Goal: Information Seeking & Learning: Learn about a topic

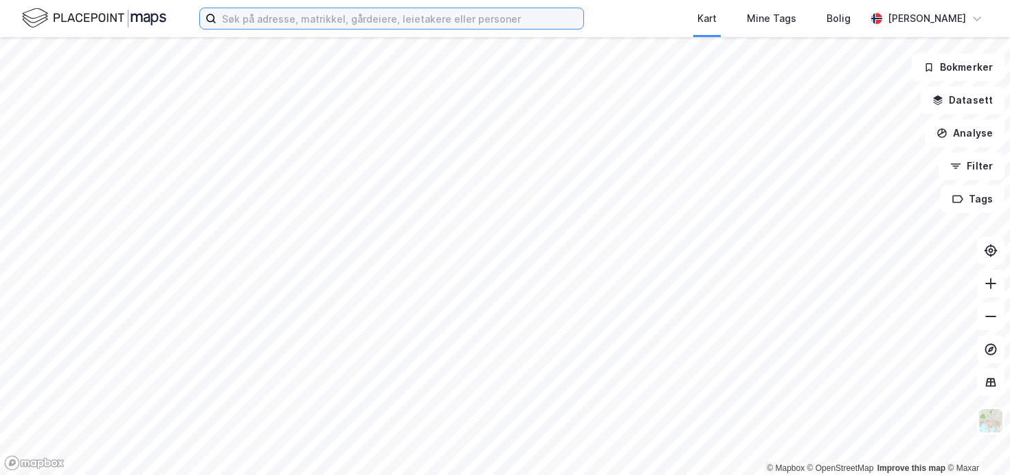
click at [258, 26] on input at bounding box center [399, 18] width 367 height 21
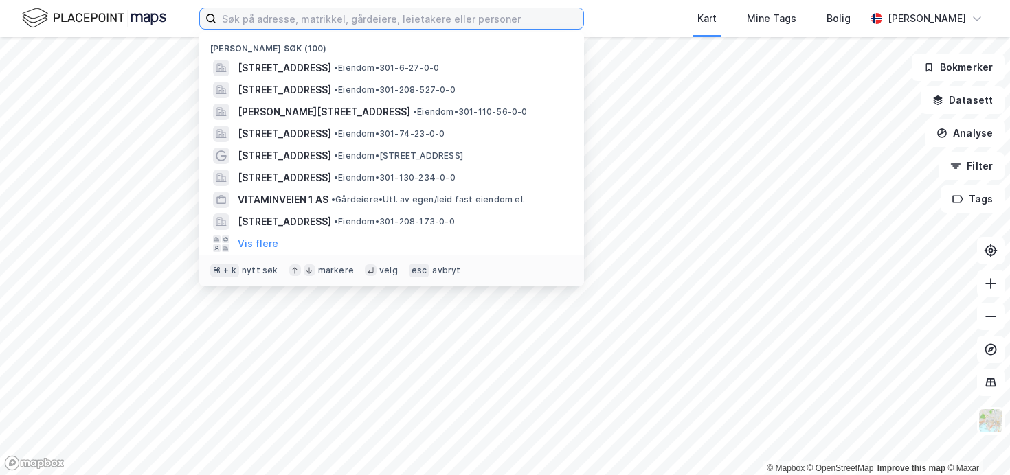
paste input "ingrid julie koppang"
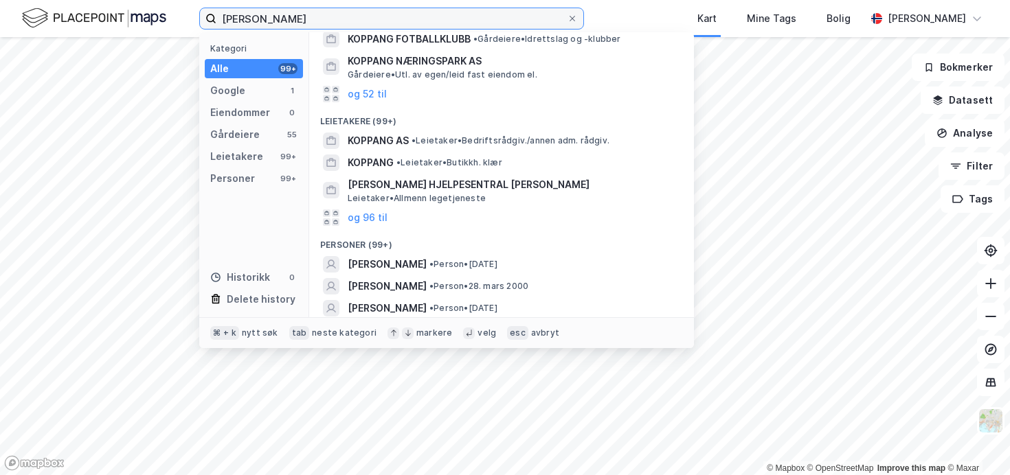
scroll to position [111, 0]
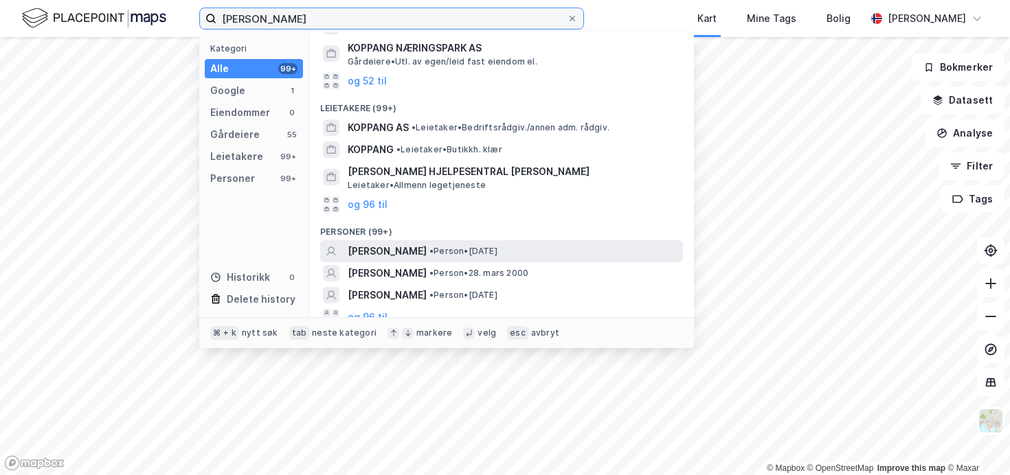
type input "ingrid julie koppang"
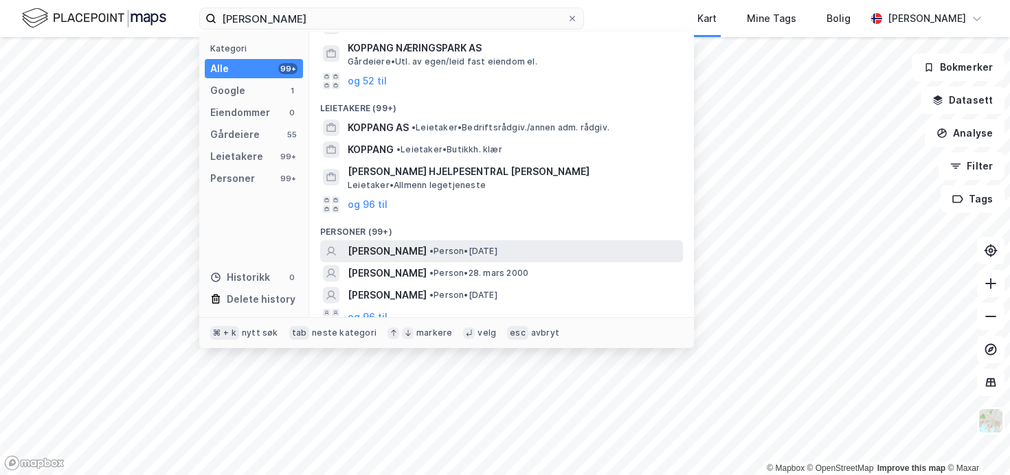
click at [568, 251] on div "INGRID JULIE KOPPANG • Person • 28. apr. 1989" at bounding box center [514, 251] width 333 height 16
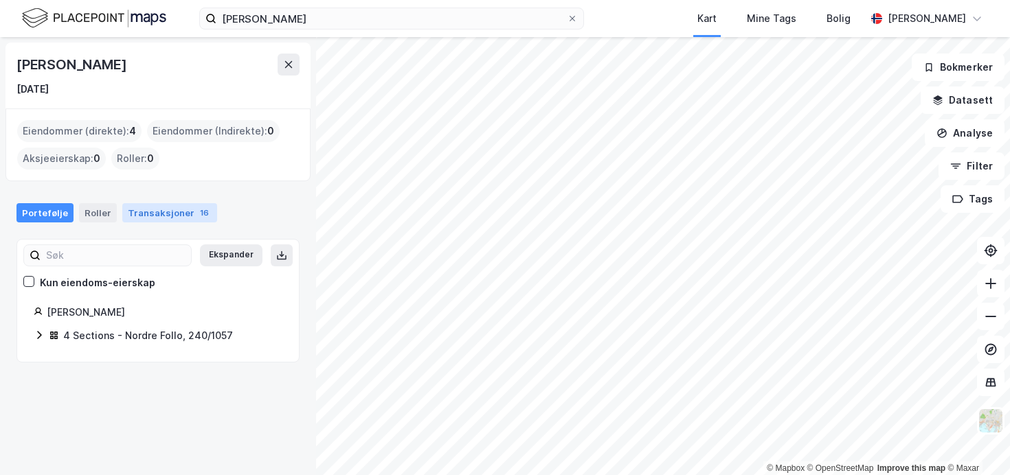
click at [138, 205] on div "Transaksjoner 16" at bounding box center [169, 212] width 95 height 19
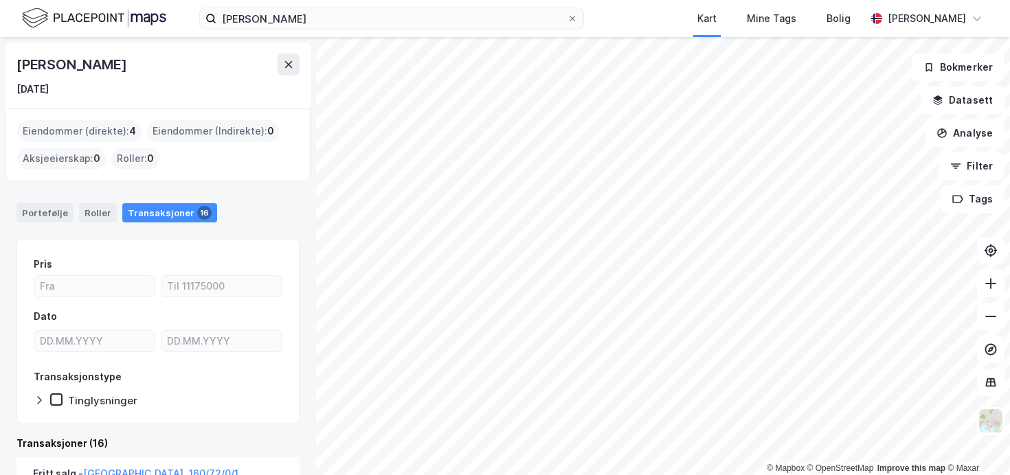
drag, startPoint x: 32, startPoint y: 210, endPoint x: 46, endPoint y: 224, distance: 19.9
click at [33, 210] on div "Portefølje" at bounding box center [44, 212] width 57 height 19
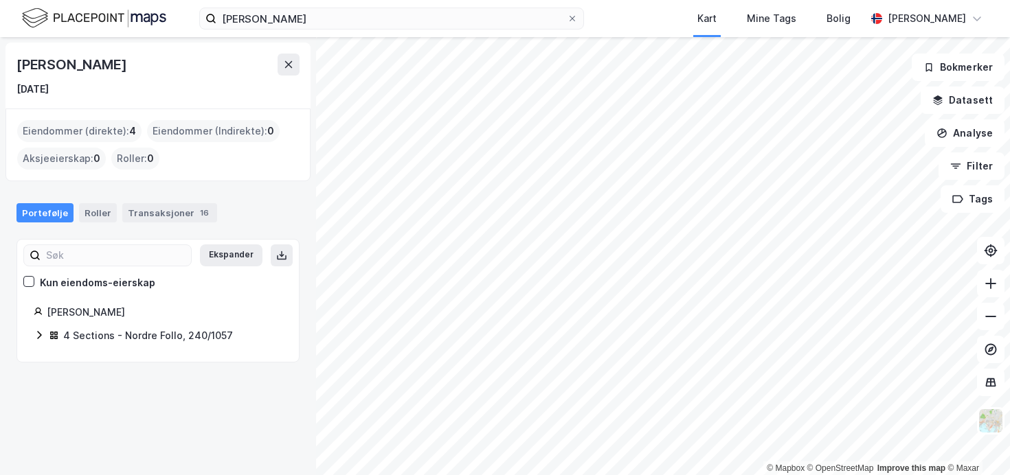
click at [32, 344] on div "Koppang Ingrid Julie 4 Sections - Nordre Follo, 240/1057" at bounding box center [158, 324] width 282 height 41
click at [38, 335] on icon at bounding box center [39, 335] width 11 height 11
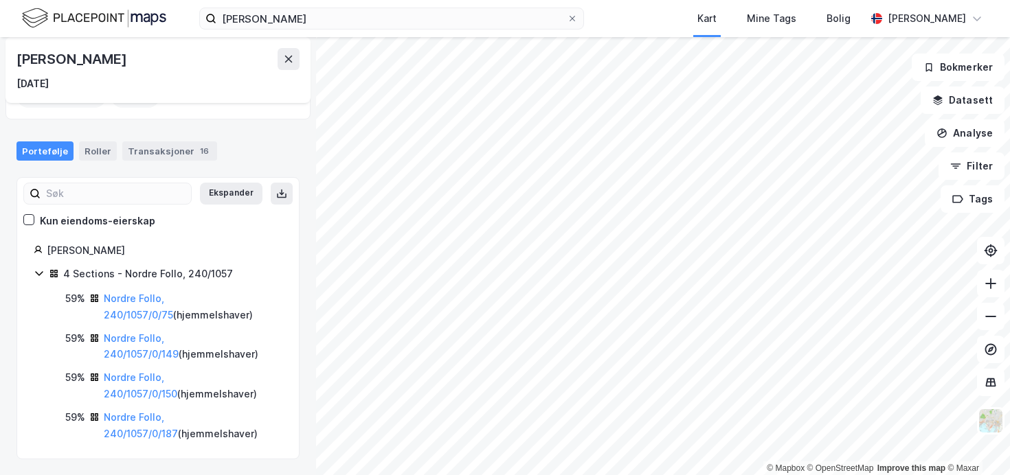
scroll to position [63, 0]
click at [178, 421] on link "Nordre Follo, 240/1057/0/187" at bounding box center [141, 425] width 74 height 28
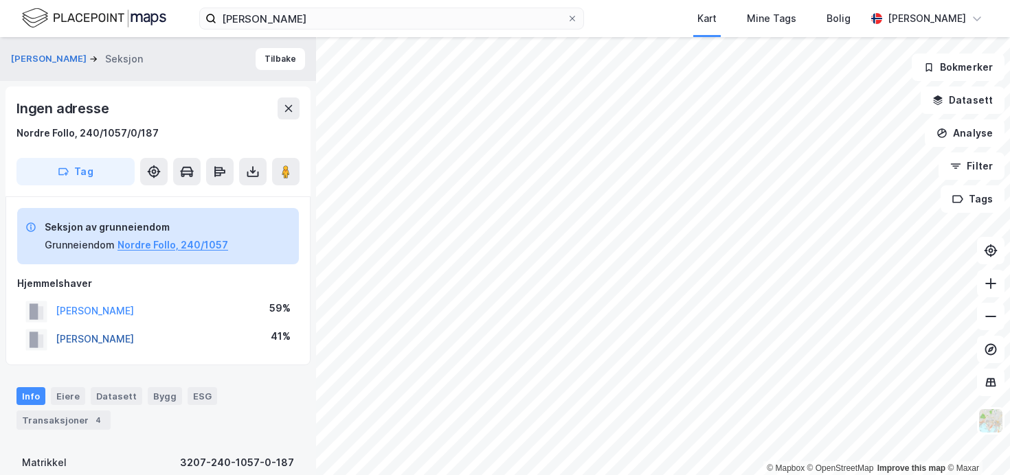
click at [0, 0] on button "HAGEN TRULS" at bounding box center [0, 0] width 0 height 0
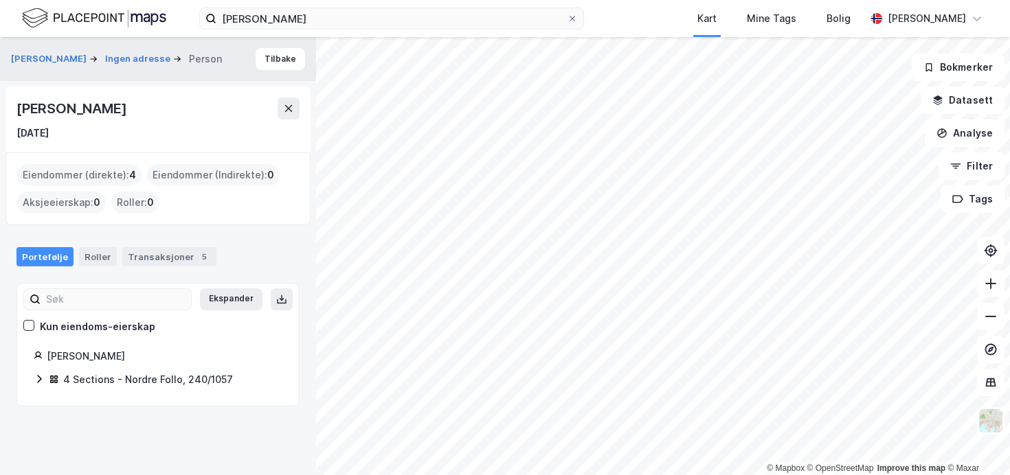
click at [164, 99] on div "Truls Hagen" at bounding box center [157, 109] width 283 height 22
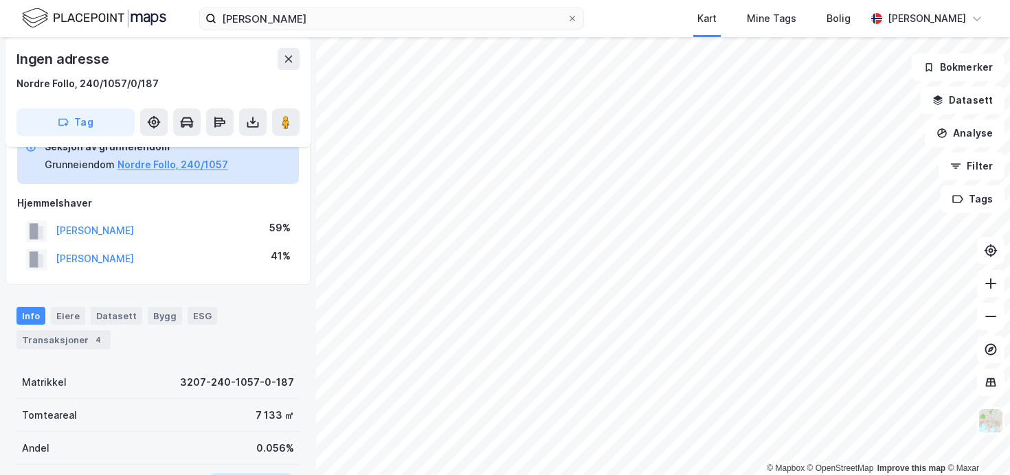
scroll to position [92, 0]
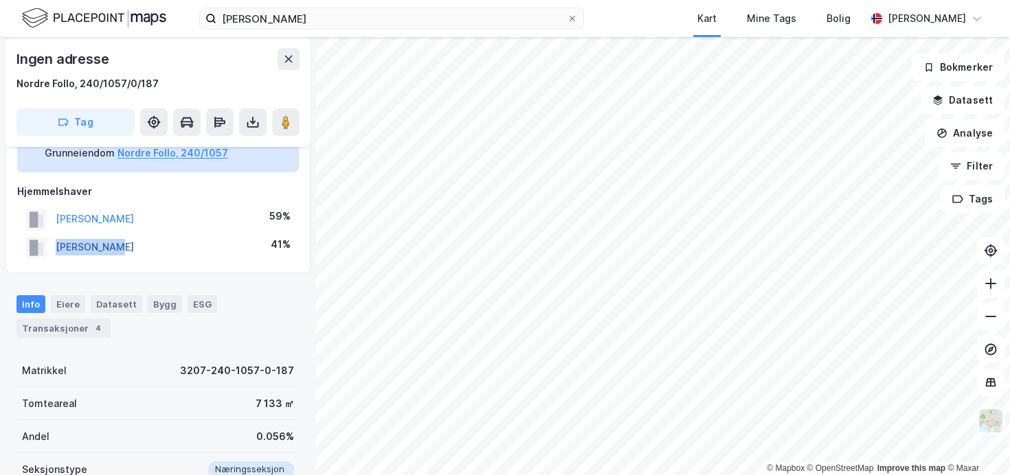
drag, startPoint x: 134, startPoint y: 249, endPoint x: 57, endPoint y: 251, distance: 77.0
click at [57, 251] on div "HAGEN TRULS 41%" at bounding box center [158, 248] width 282 height 28
copy button "HAGEN TRULS"
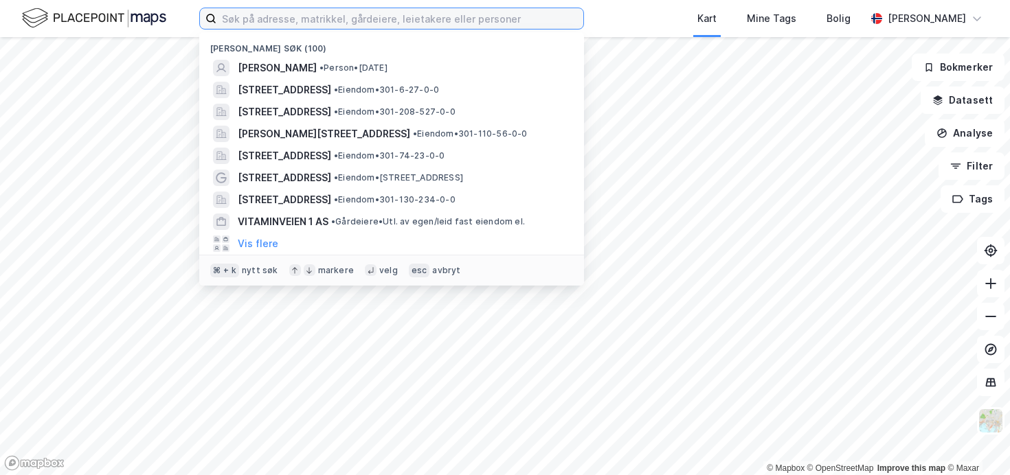
click at [268, 26] on input at bounding box center [399, 18] width 367 height 21
paste input "[STREET_ADDRESS]"
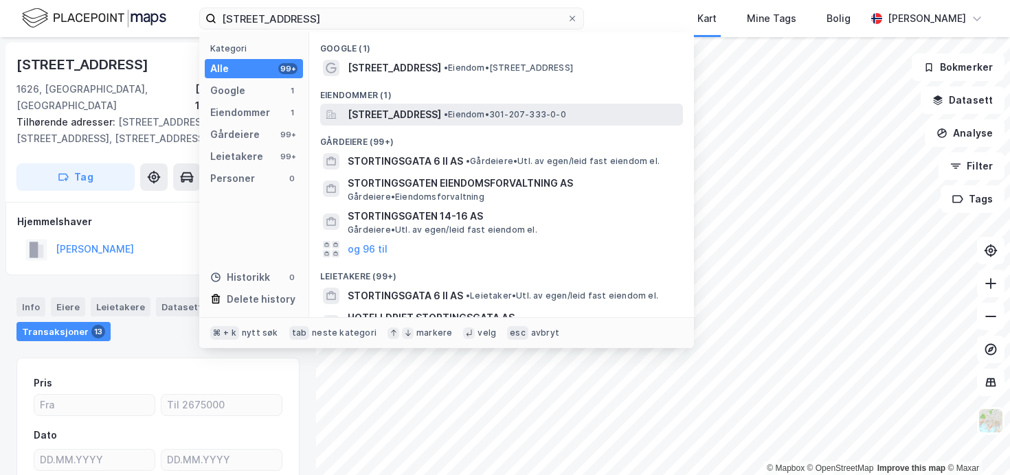
click at [441, 115] on span "[STREET_ADDRESS]" at bounding box center [394, 115] width 93 height 16
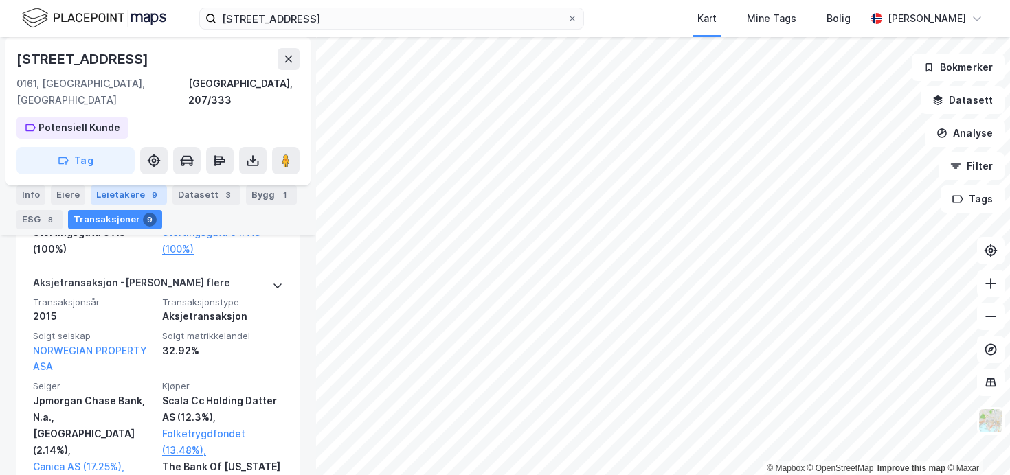
click at [140, 198] on div "Leietakere 9" at bounding box center [129, 195] width 76 height 19
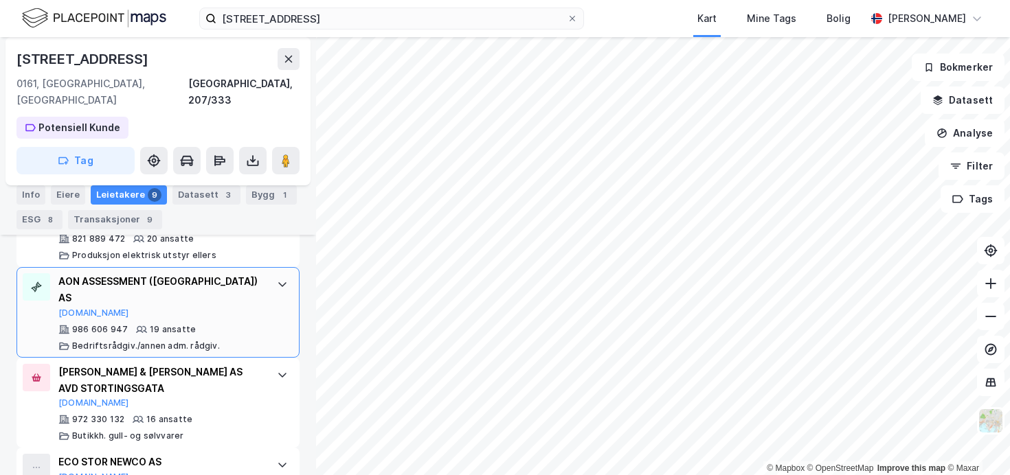
scroll to position [891, 0]
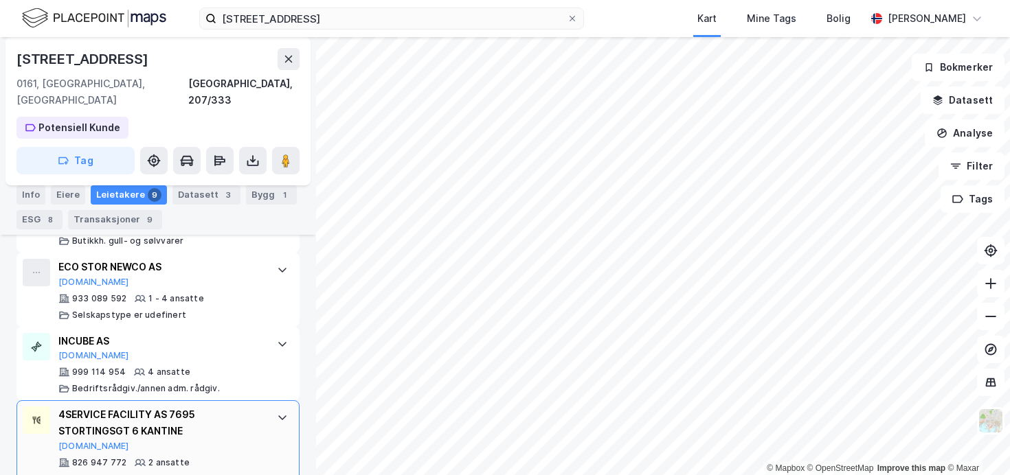
click at [208, 407] on div "4SERVICE FACILITY AS 7695 STORTINGSGT 6 KANTINE" at bounding box center [160, 423] width 205 height 33
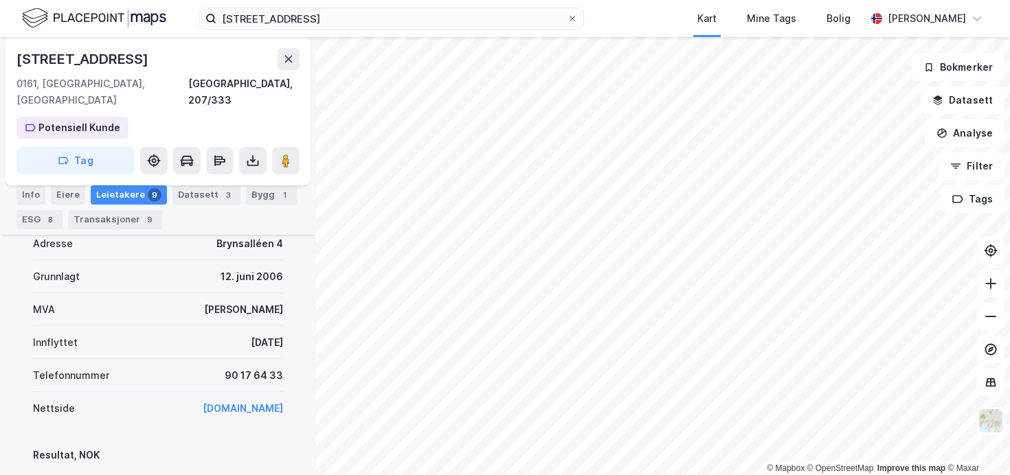
scroll to position [1293, 0]
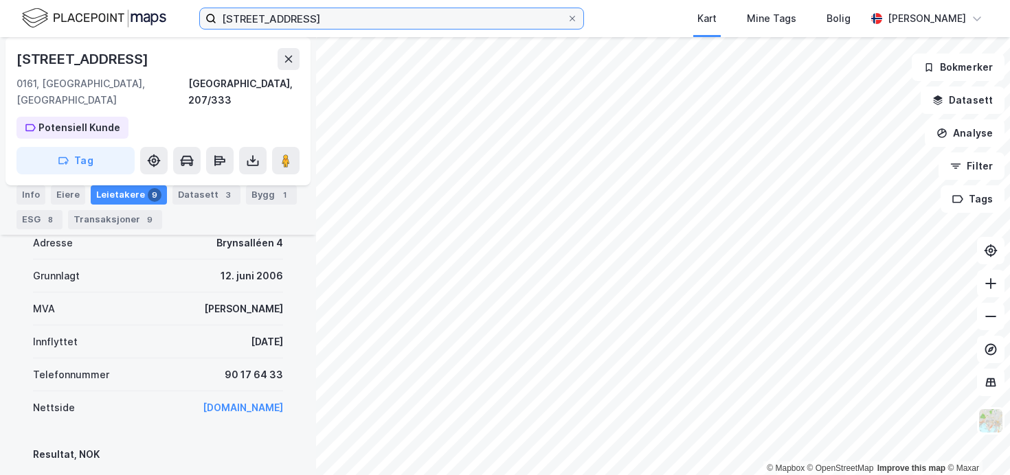
click at [347, 13] on input "[STREET_ADDRESS]" at bounding box center [391, 18] width 350 height 21
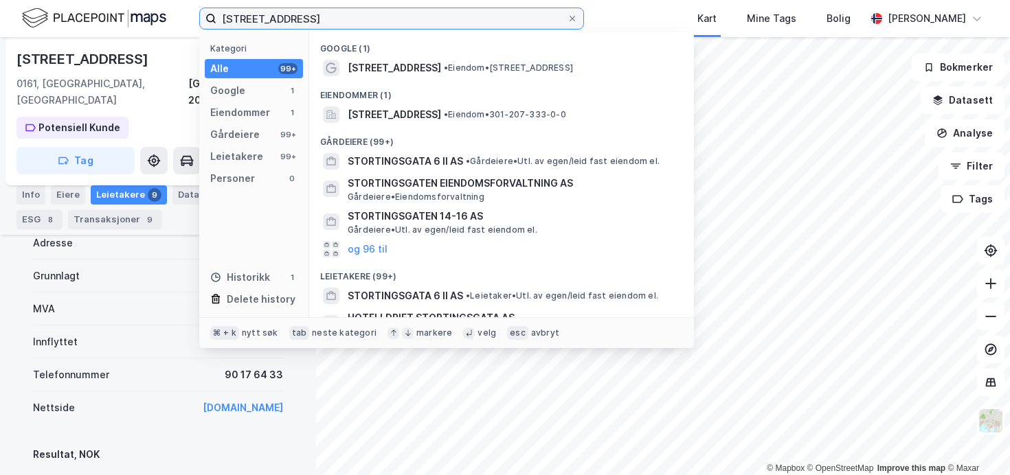
paste input "Gullhaugveien 1"
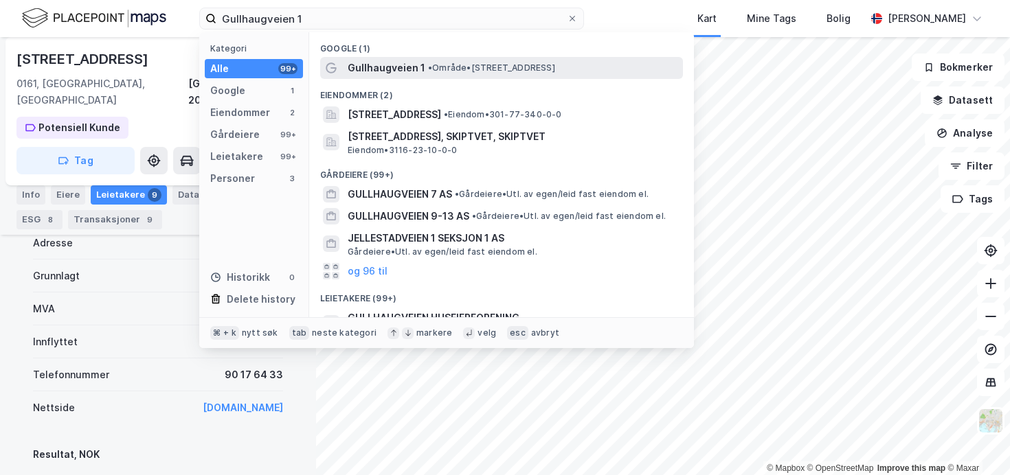
click at [481, 73] on span "• Område • [STREET_ADDRESS]" at bounding box center [491, 68] width 127 height 11
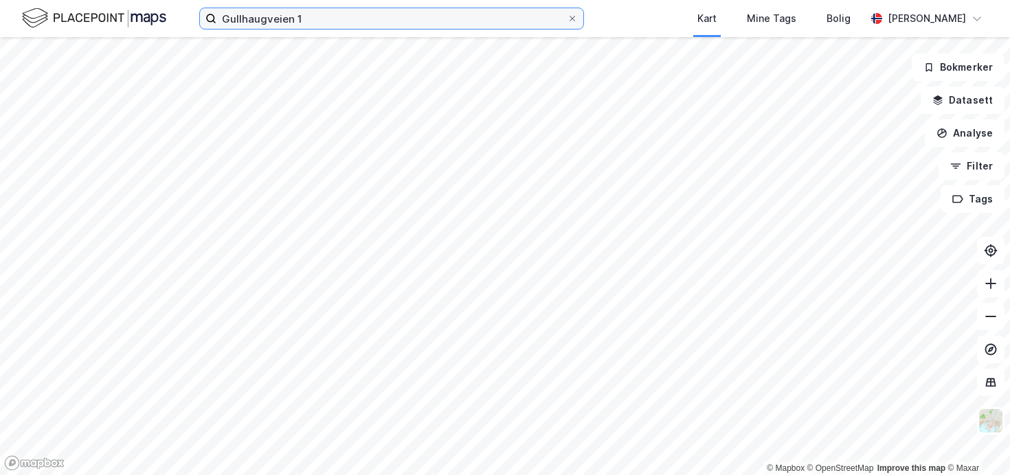
click at [357, 21] on input "Gullhaugveien 1" at bounding box center [391, 18] width 350 height 21
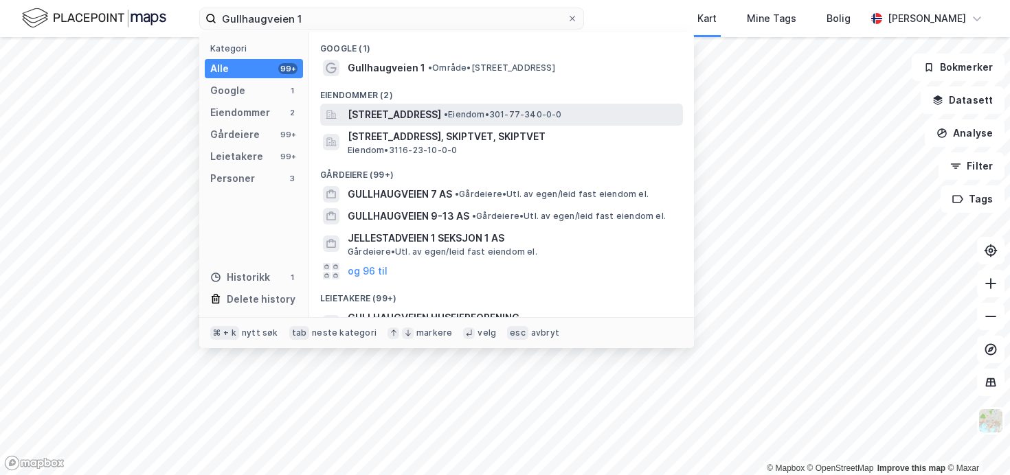
click at [375, 107] on span "[STREET_ADDRESS]" at bounding box center [394, 115] width 93 height 16
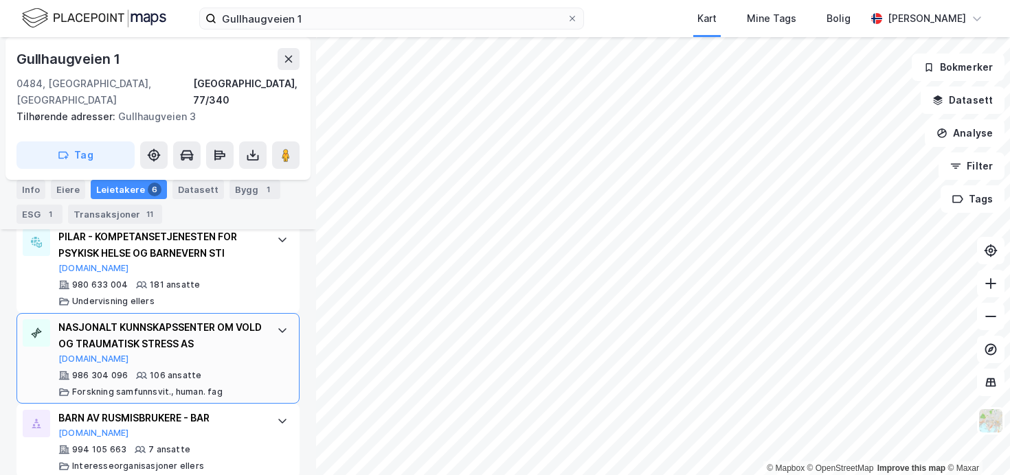
scroll to position [496, 0]
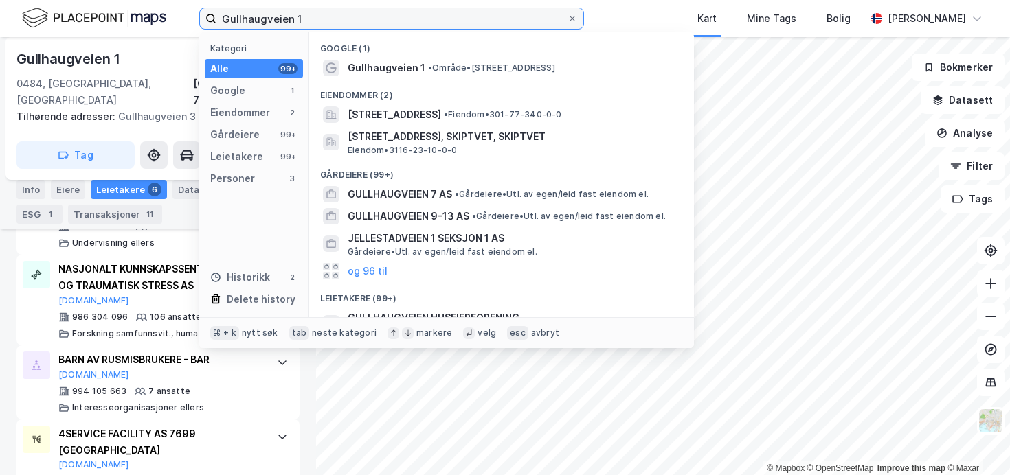
click at [349, 11] on input "Gullhaugveien 1" at bounding box center [391, 18] width 350 height 21
paste input "Brynsalléen 2"
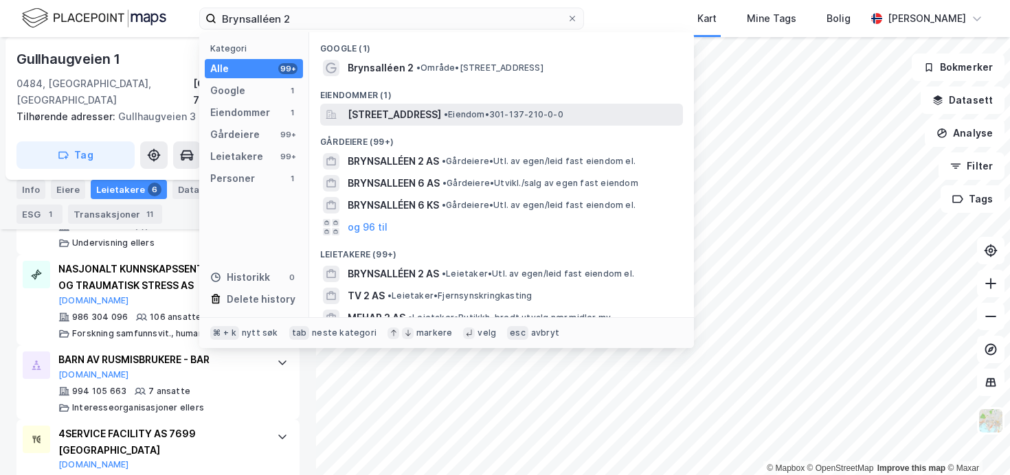
click at [442, 125] on div "[STREET_ADDRESS] • Eiendom • 301-137-210-0-0" at bounding box center [501, 115] width 363 height 22
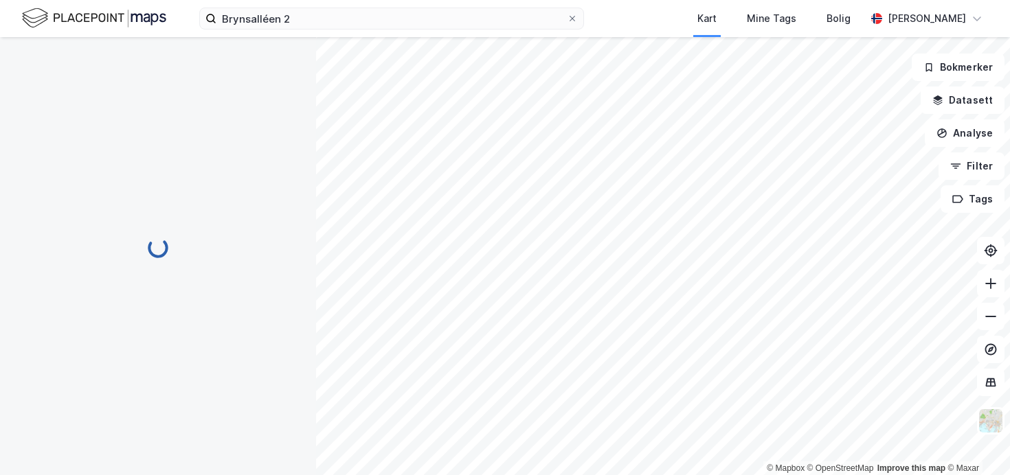
scroll to position [168, 0]
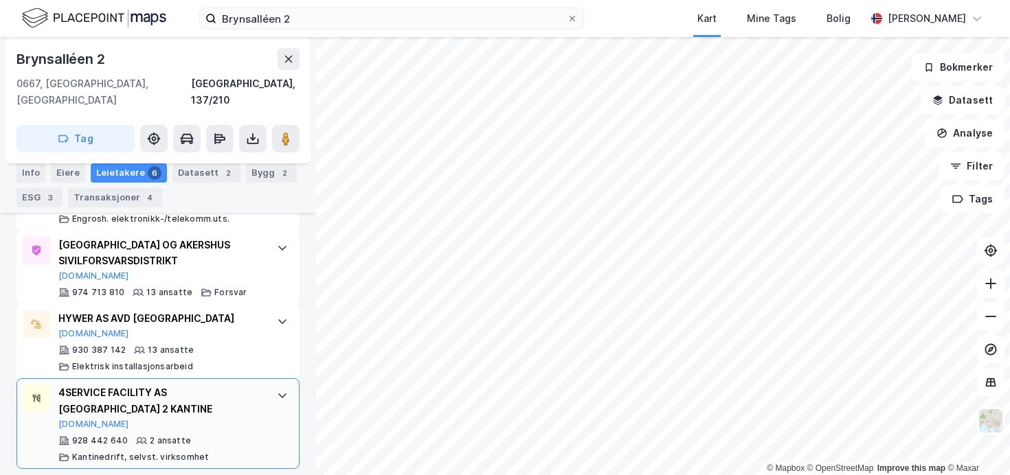
click at [192, 389] on div "4SERVICE FACILITY AS [GEOGRAPHIC_DATA] 2 KANTINE" at bounding box center [160, 401] width 205 height 33
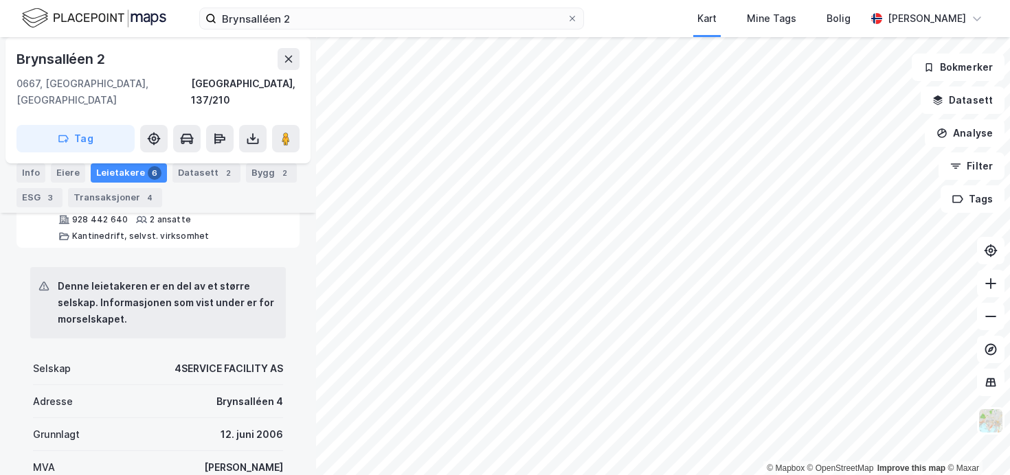
scroll to position [1020, 0]
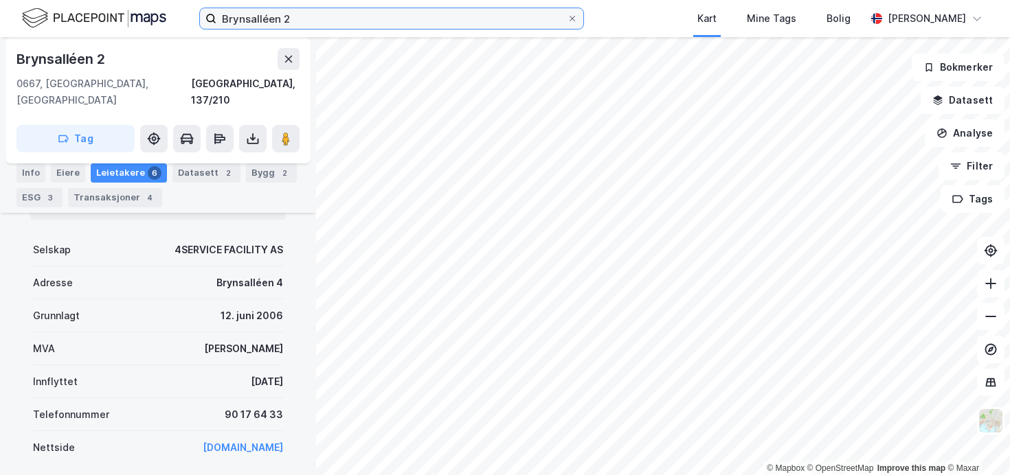
click at [251, 21] on input "Brynsalléen 2" at bounding box center [391, 18] width 350 height 21
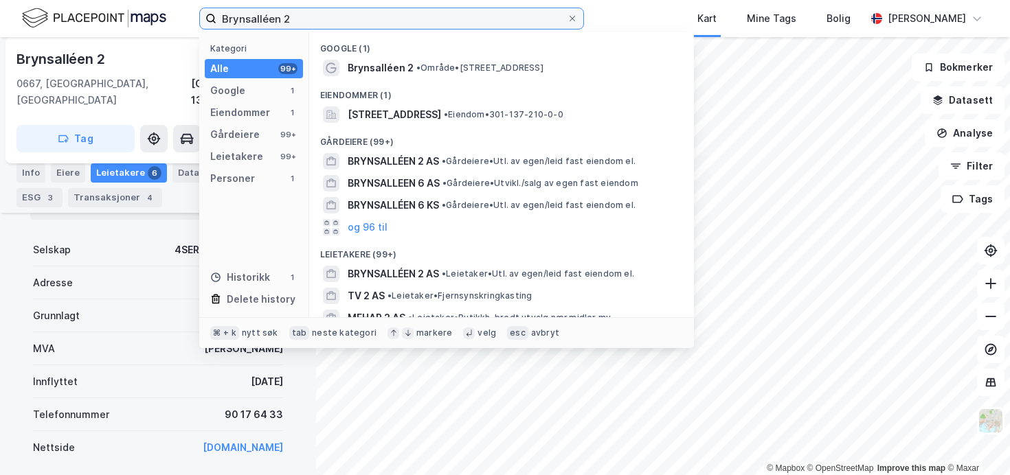
paste input "engveien 10"
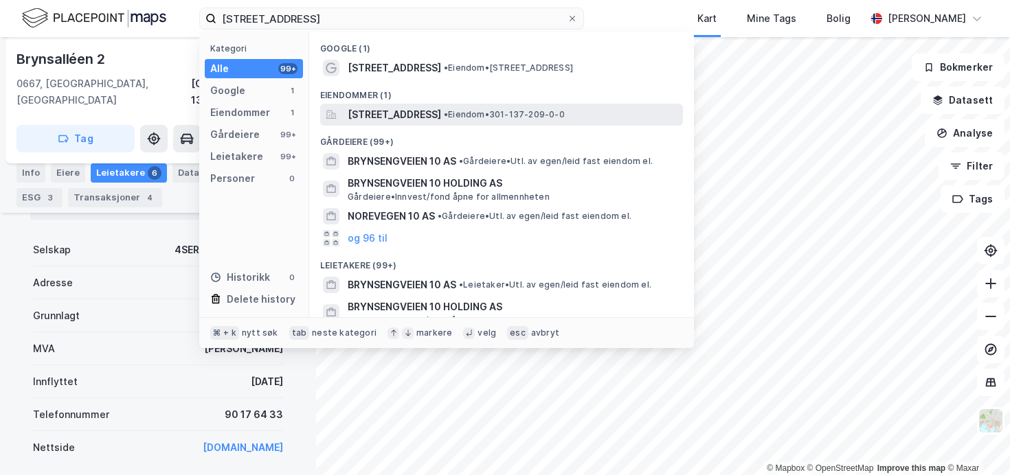
click at [434, 123] on div "[STREET_ADDRESS] • Eiendom • 301-137-209-0-0" at bounding box center [501, 115] width 363 height 22
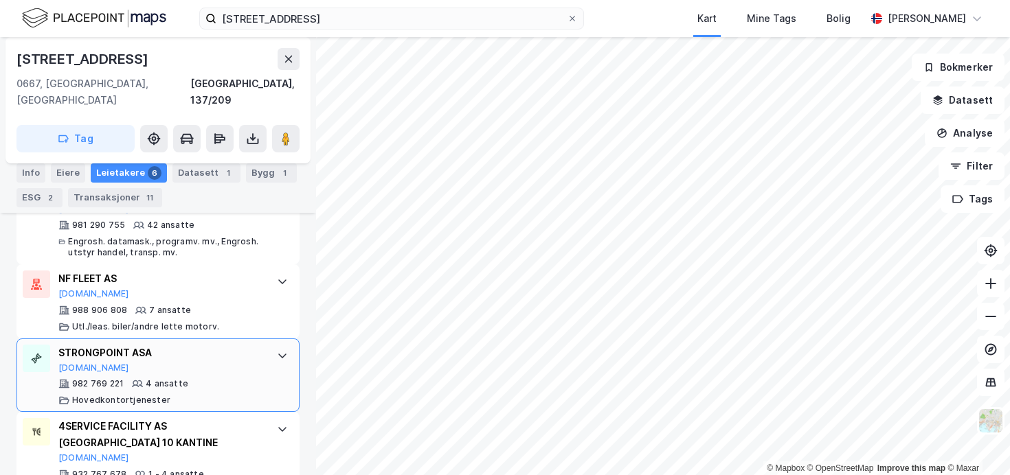
scroll to position [641, 0]
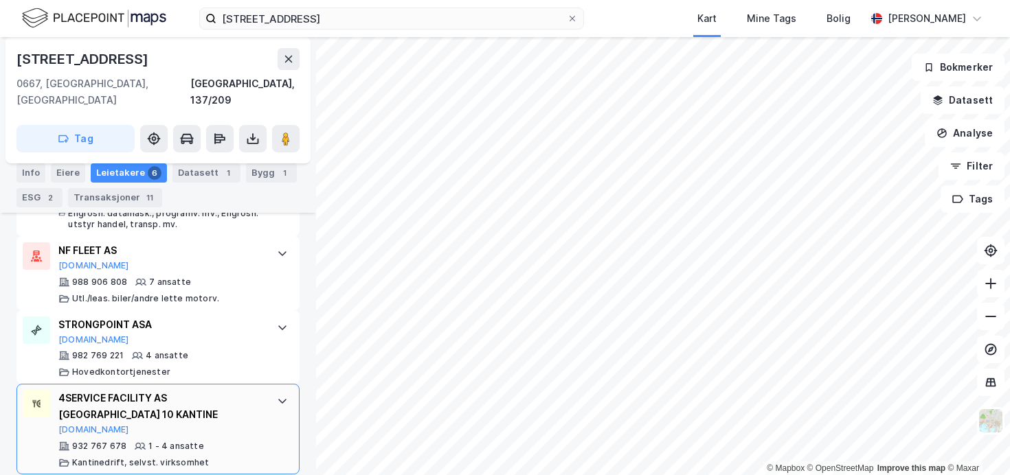
click at [251, 396] on div "4SERVICE FACILITY AS [GEOGRAPHIC_DATA] 10 KANTINE" at bounding box center [160, 406] width 205 height 33
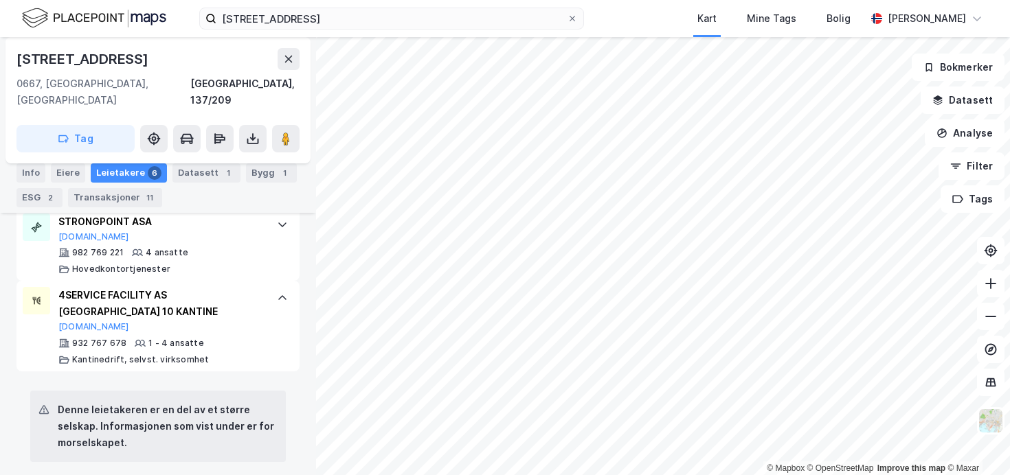
scroll to position [334, 0]
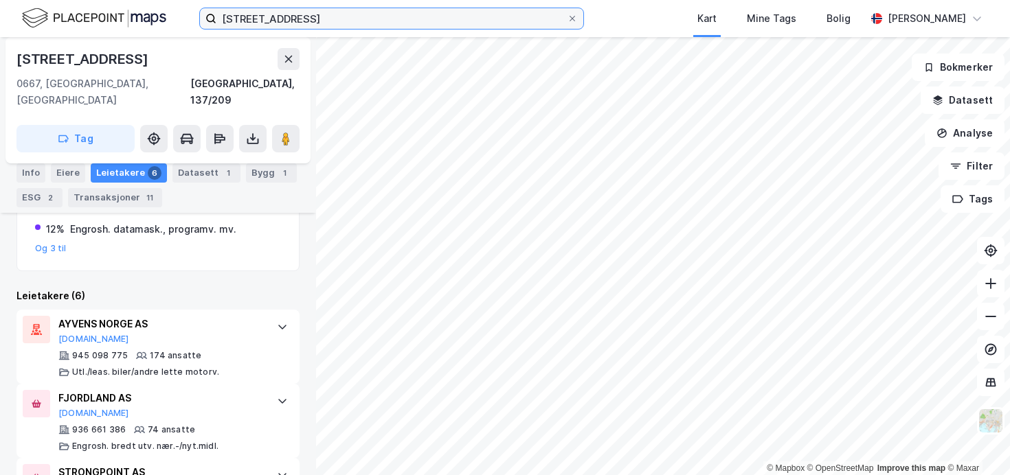
click at [345, 26] on input "[STREET_ADDRESS]" at bounding box center [391, 18] width 350 height 21
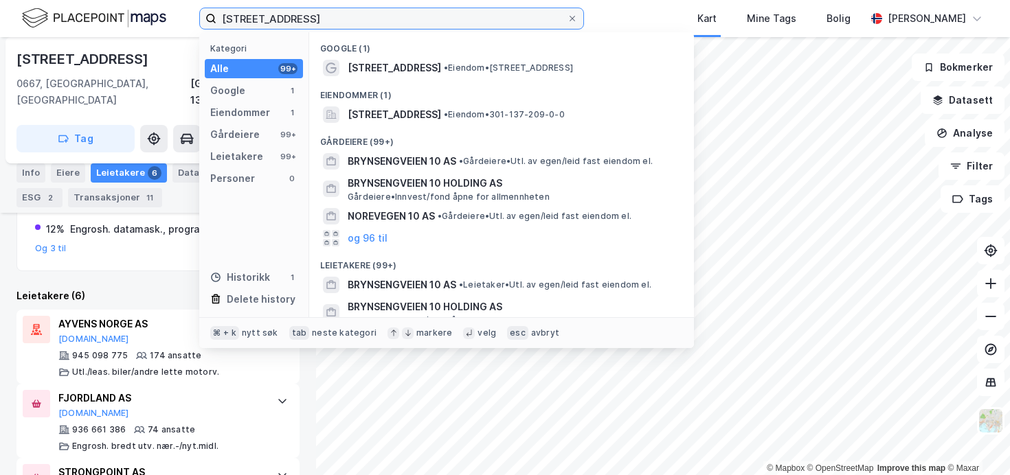
paste input "[PERSON_NAME] plass 1"
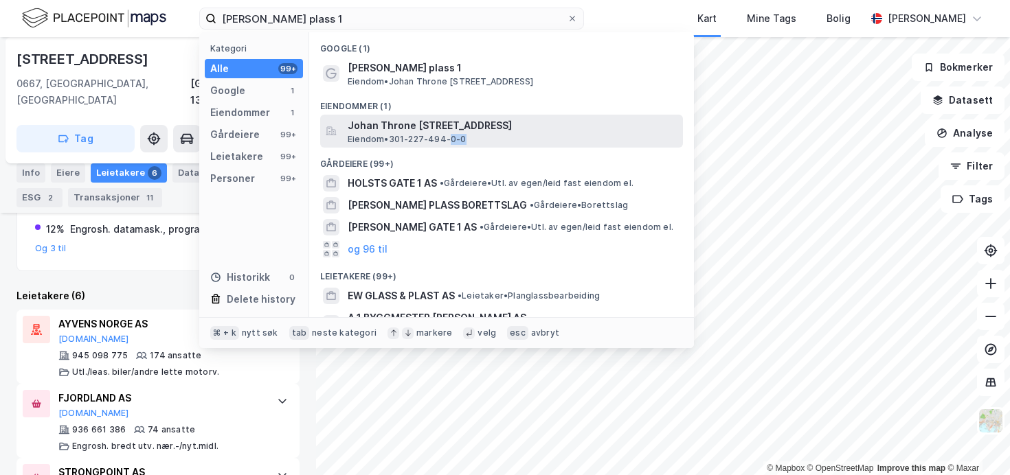
drag, startPoint x: 453, startPoint y: 150, endPoint x: 451, endPoint y: 141, distance: 10.0
click at [451, 141] on div "Google (1) [PERSON_NAME] plass 1 Eiendom • [STREET_ADDRESS] Eiendommer (1) Joha…" at bounding box center [501, 174] width 385 height 285
click at [451, 140] on span "Eiendom • 301-227-494-0-0" at bounding box center [407, 139] width 119 height 11
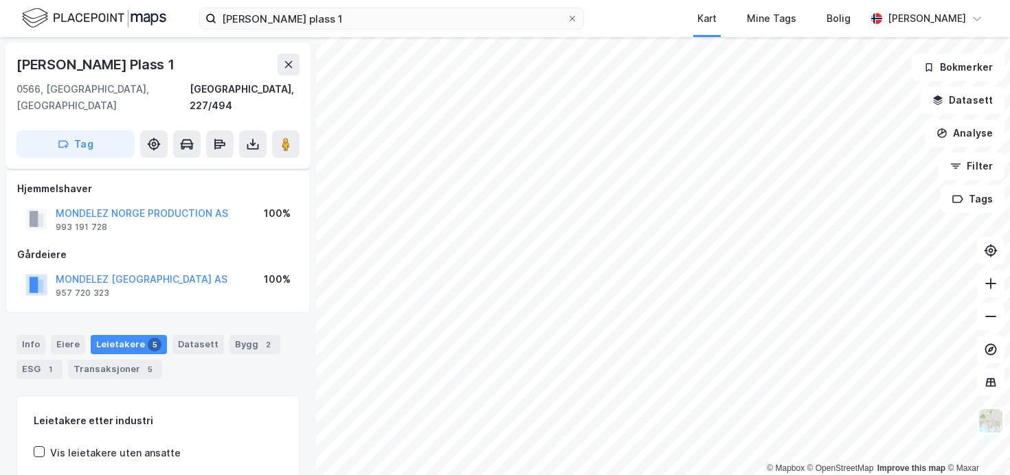
scroll to position [168, 0]
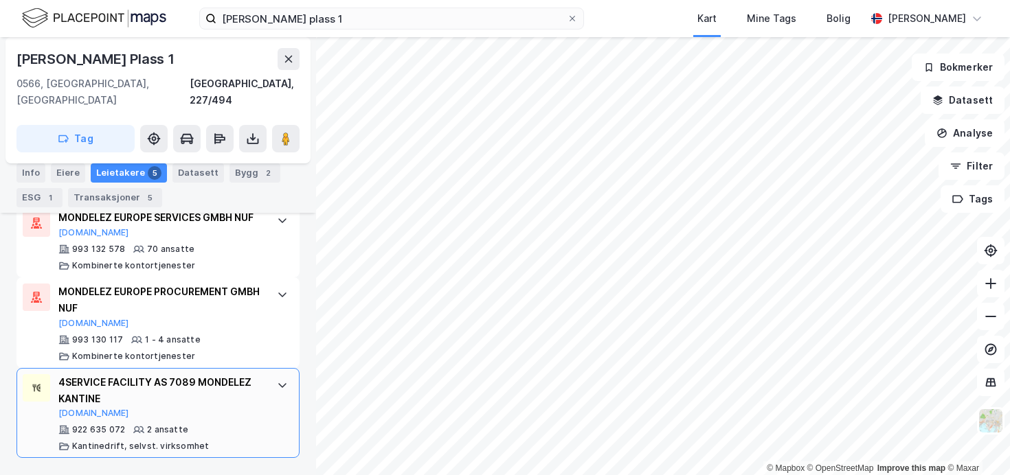
click at [148, 383] on div "4SERVICE FACILITY AS 7089 MONDELEZ KANTINE" at bounding box center [160, 390] width 205 height 33
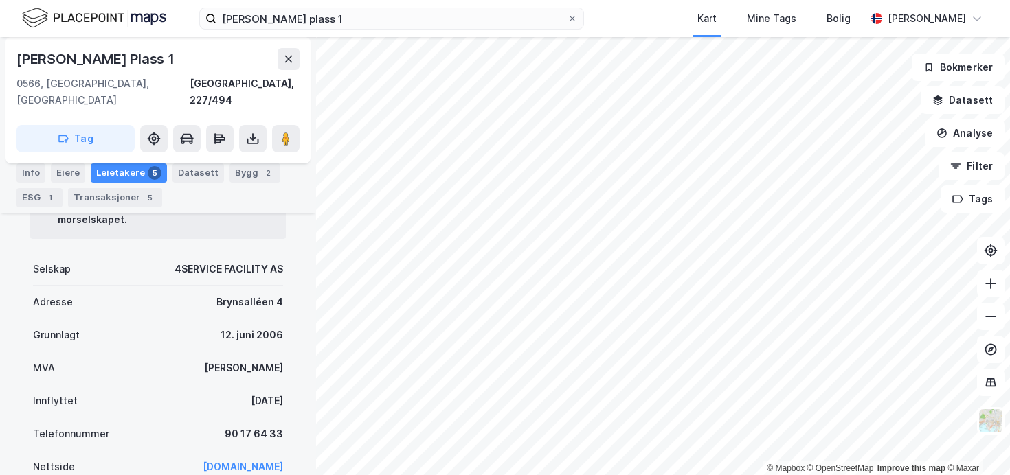
scroll to position [959, 0]
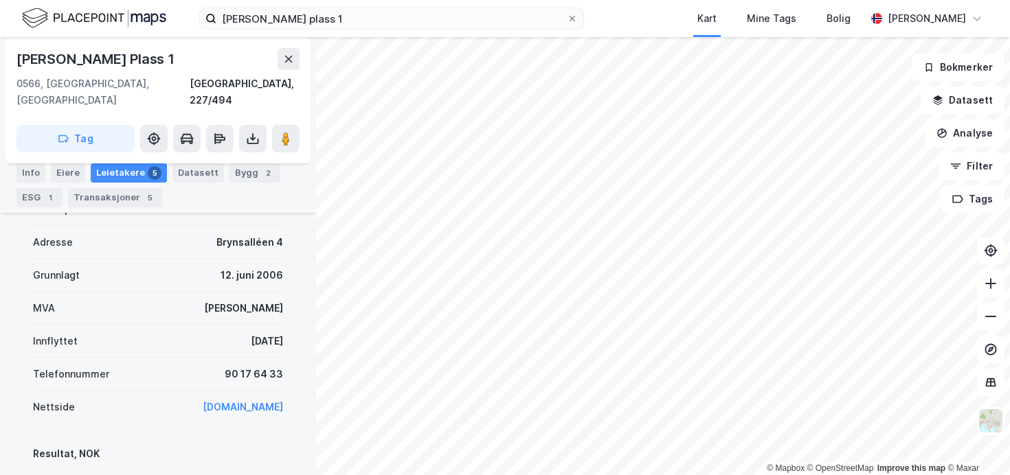
click at [311, 30] on div "[PERSON_NAME] plass 1 Kart Mine Tags Bolig [PERSON_NAME]" at bounding box center [505, 18] width 1010 height 37
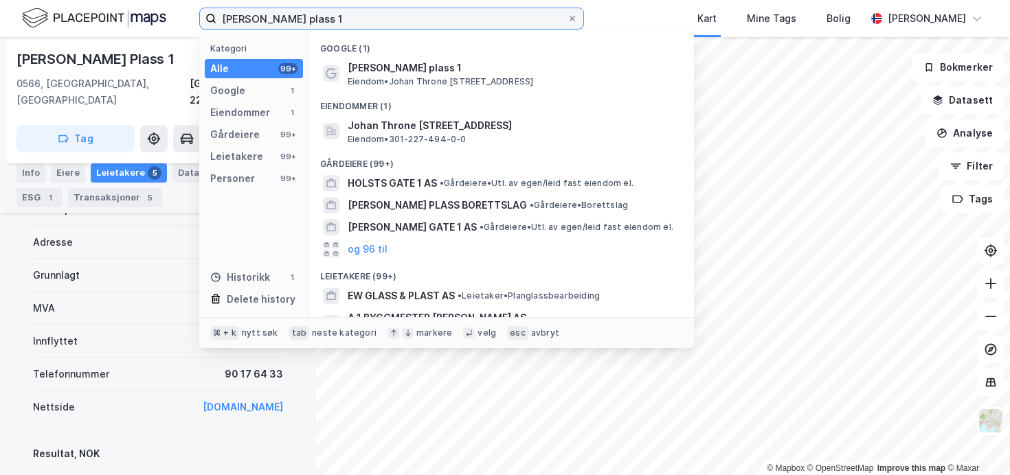
click at [319, 19] on input "[PERSON_NAME] plass 1" at bounding box center [391, 18] width 350 height 21
paste input "[PERSON_NAME] gate"
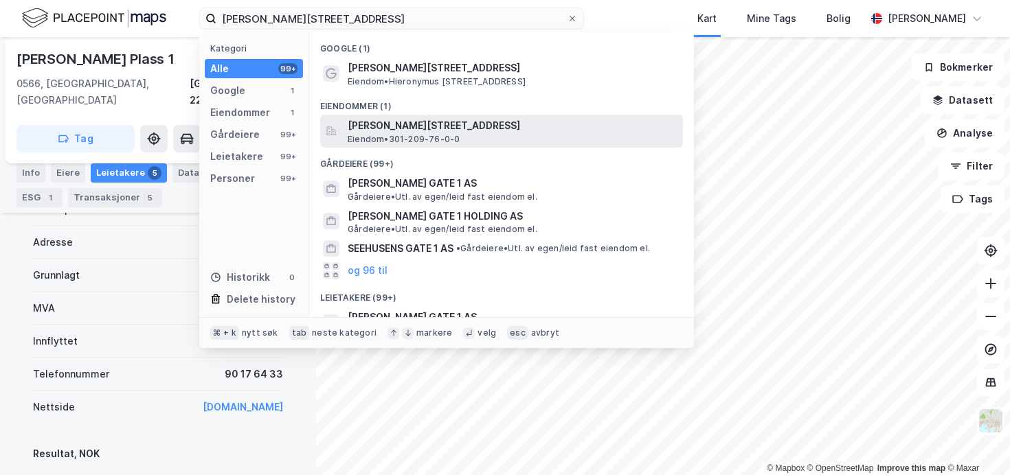
click at [383, 125] on span "[PERSON_NAME][STREET_ADDRESS]" at bounding box center [513, 125] width 330 height 16
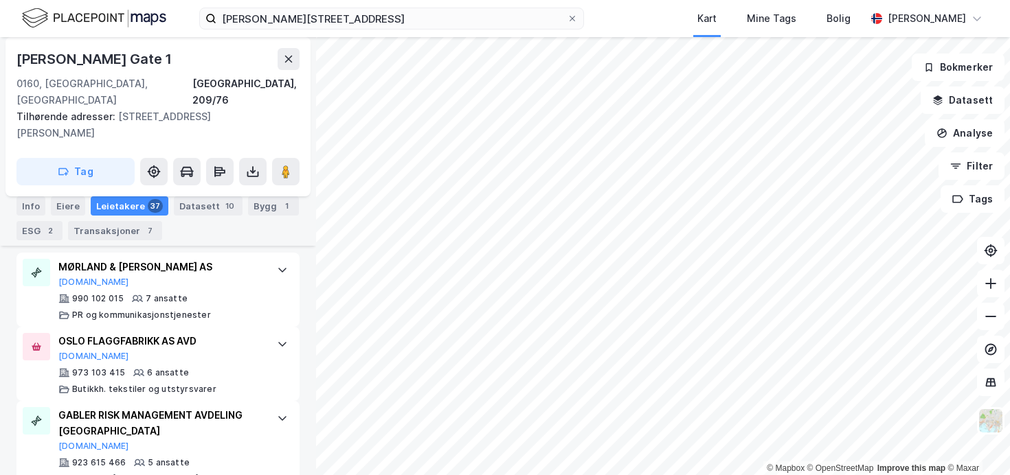
scroll to position [2387, 0]
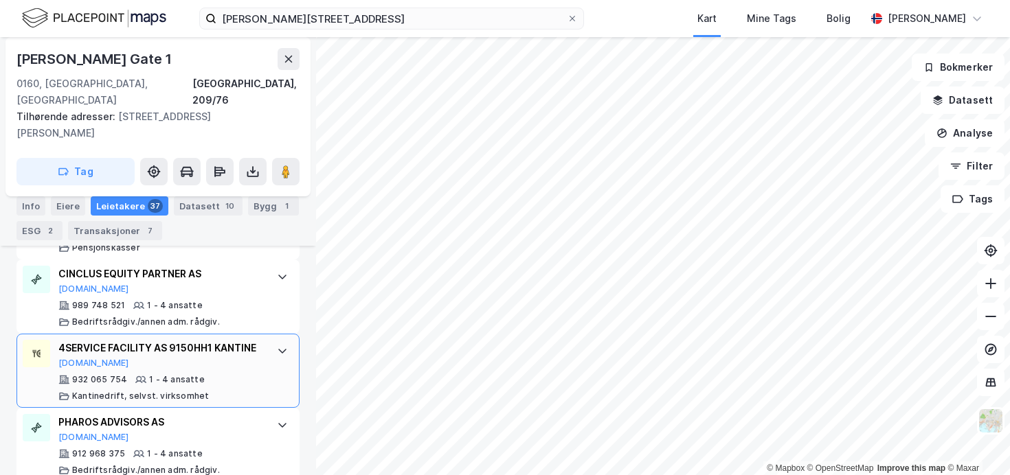
click at [243, 340] on div "4SERVICE FACILITY AS 9150HH1 KANTINE" at bounding box center [160, 348] width 205 height 16
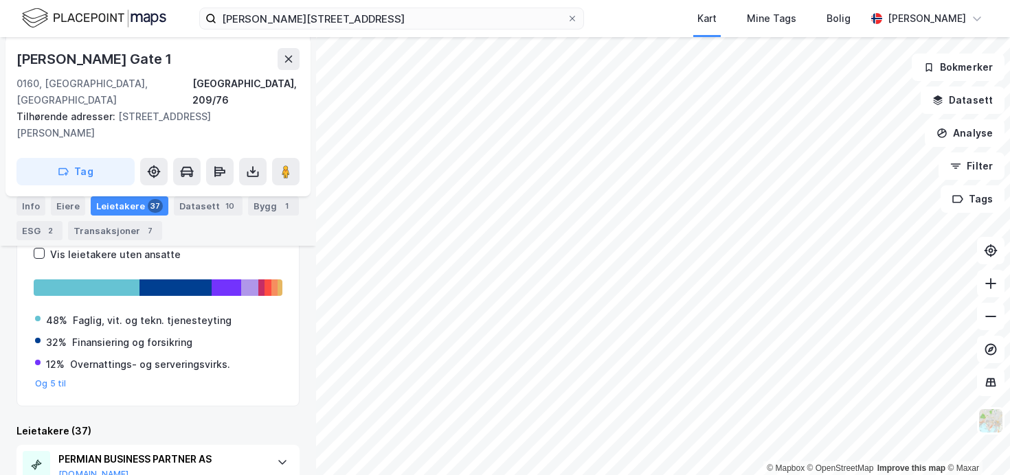
scroll to position [246, 0]
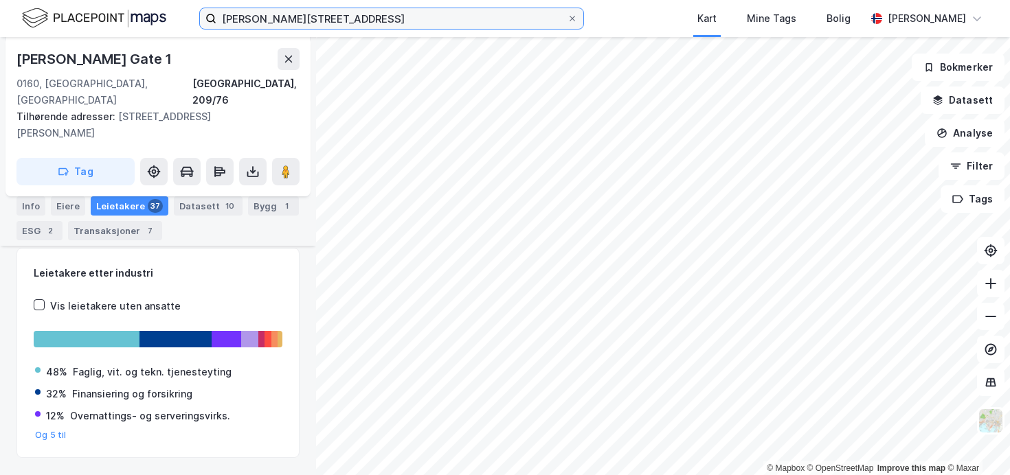
click at [357, 20] on input "[PERSON_NAME][STREET_ADDRESS]" at bounding box center [391, 18] width 350 height 21
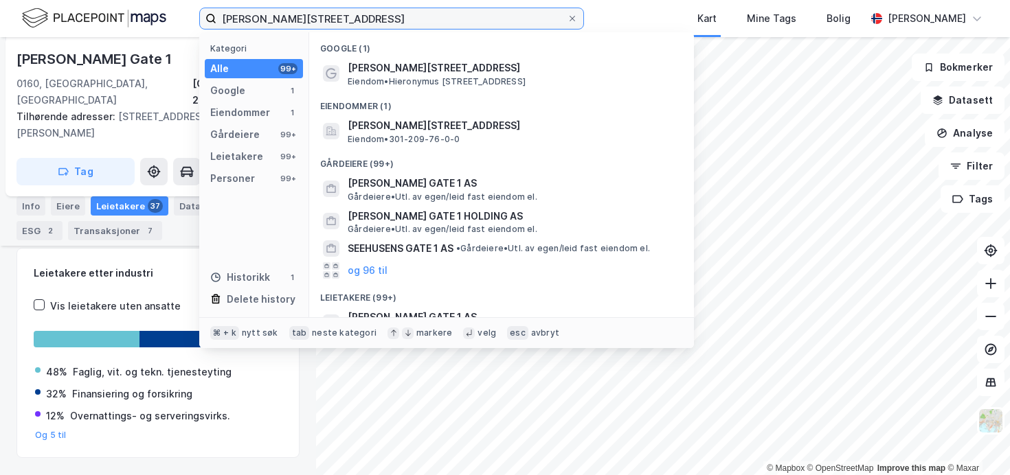
paste input "offsveien 1A"
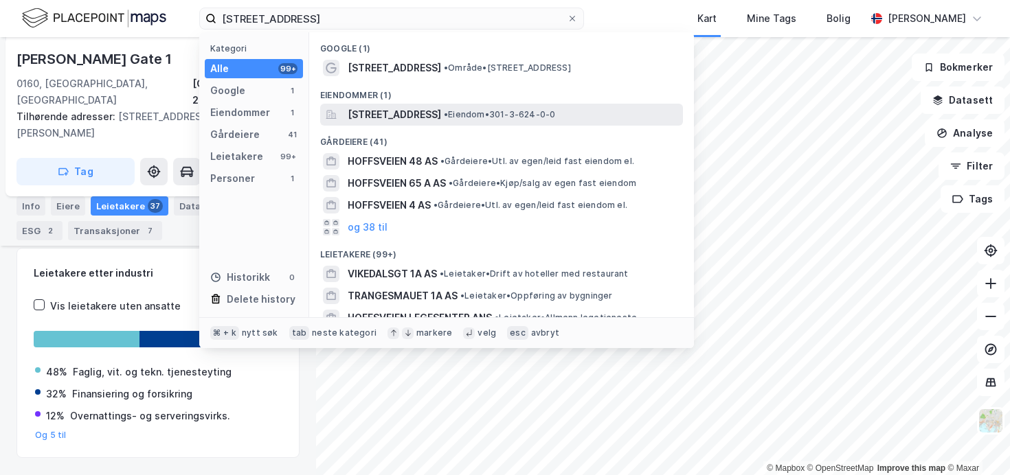
click at [400, 115] on span "[STREET_ADDRESS]" at bounding box center [394, 115] width 93 height 16
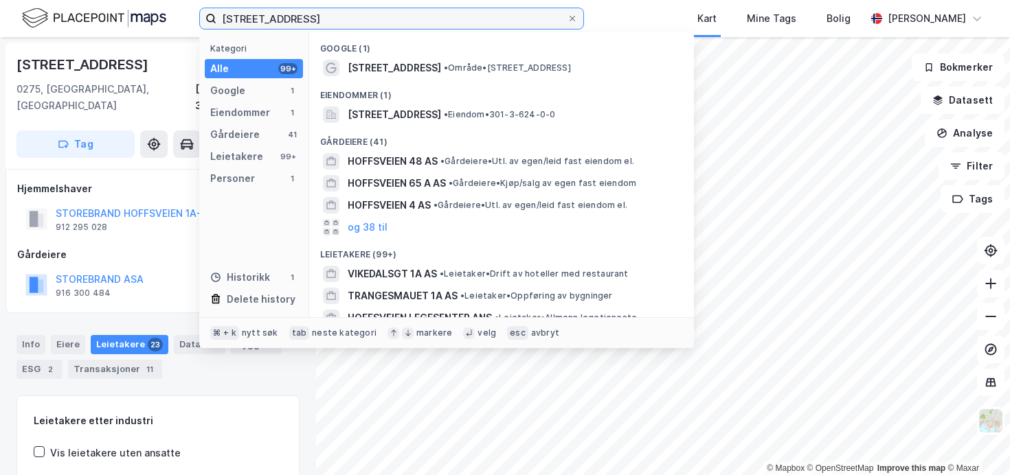
click at [353, 21] on input "[STREET_ADDRESS]" at bounding box center [391, 18] width 350 height 21
paste input "7"
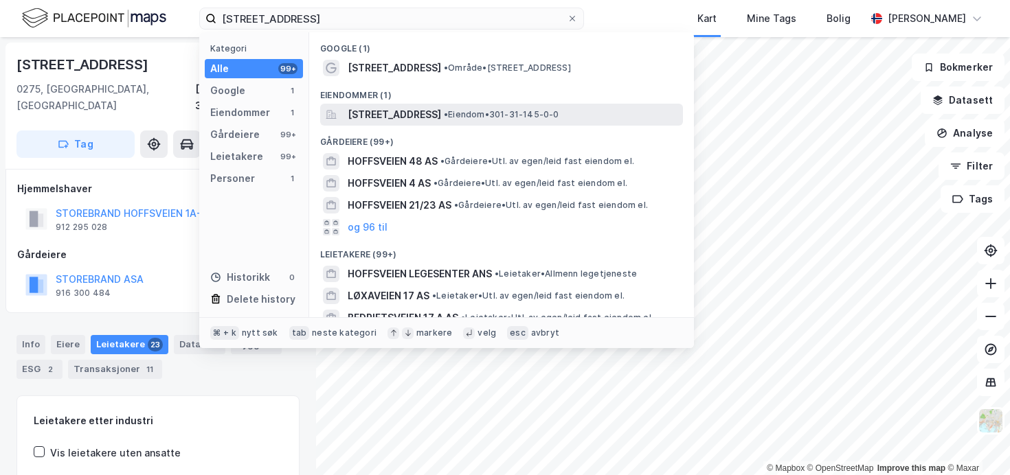
click at [441, 109] on span "[STREET_ADDRESS]" at bounding box center [394, 115] width 93 height 16
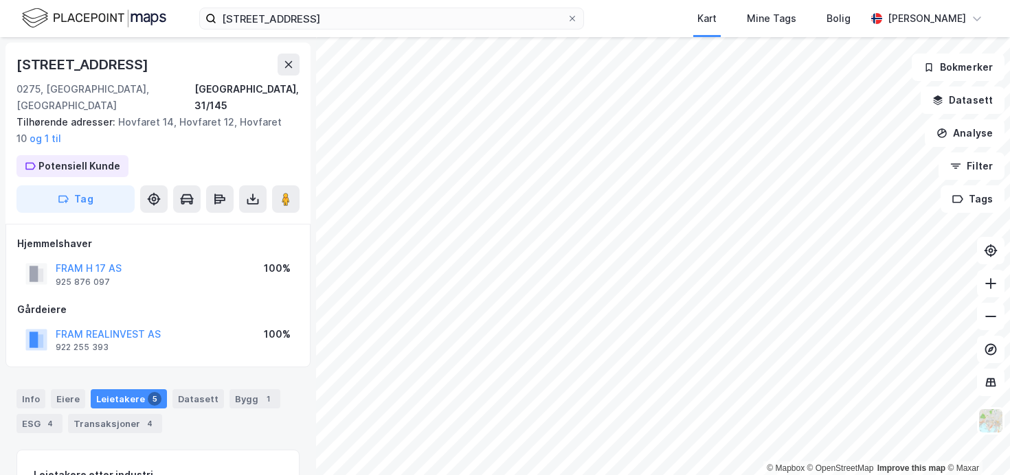
scroll to position [1, 0]
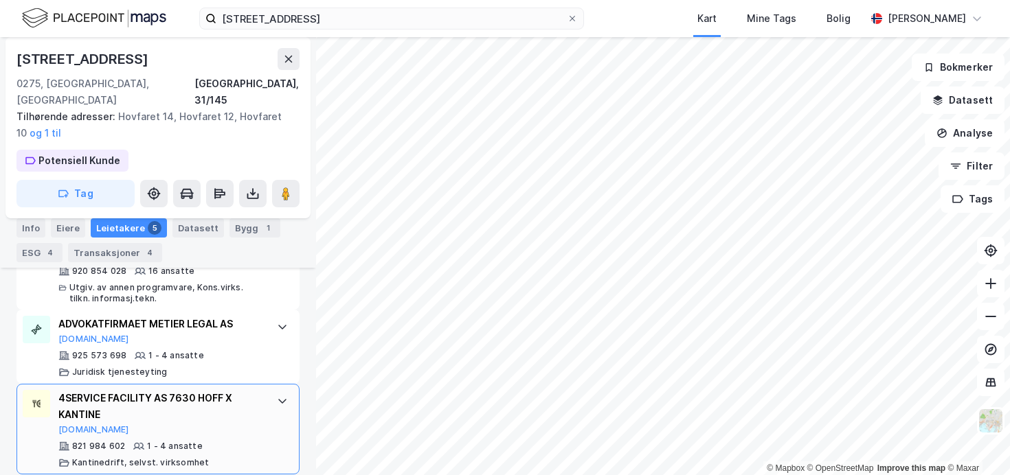
click at [227, 390] on div "4SERVICE FACILITY AS 7630 HOFF X KANTINE" at bounding box center [160, 406] width 205 height 33
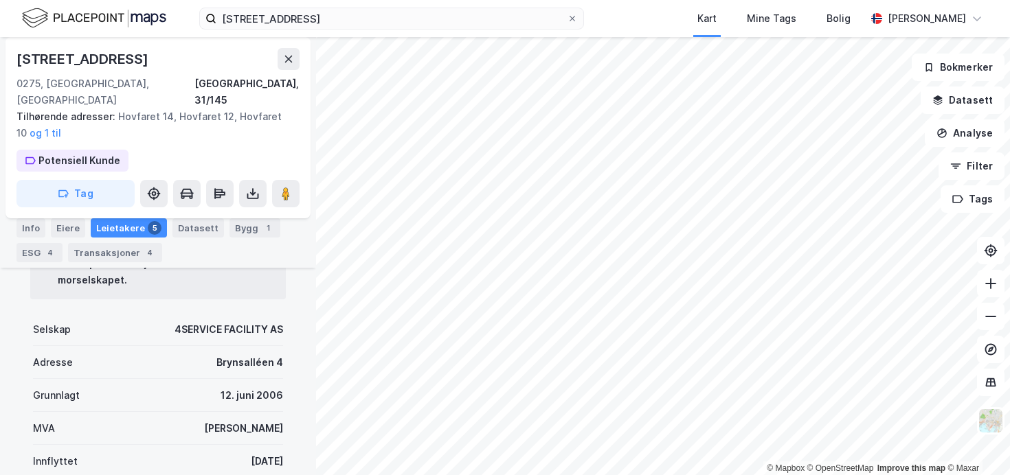
scroll to position [1006, 0]
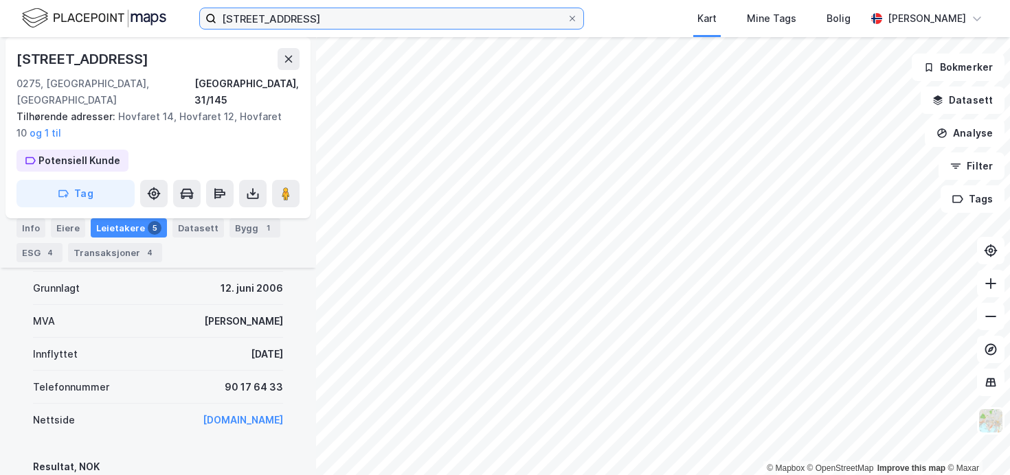
click at [307, 12] on input "[STREET_ADDRESS]" at bounding box center [391, 18] width 350 height 21
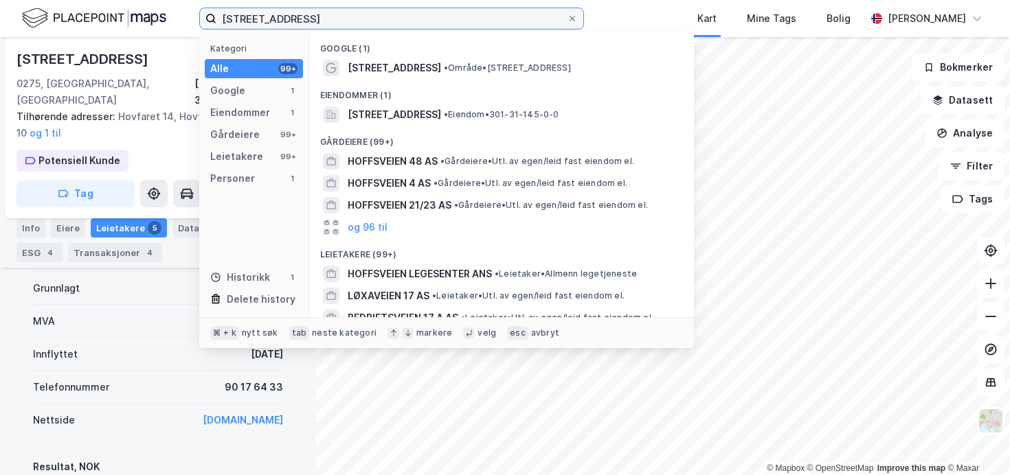
paste input "Youngstorget 3"
type input "Youngstorget 3"
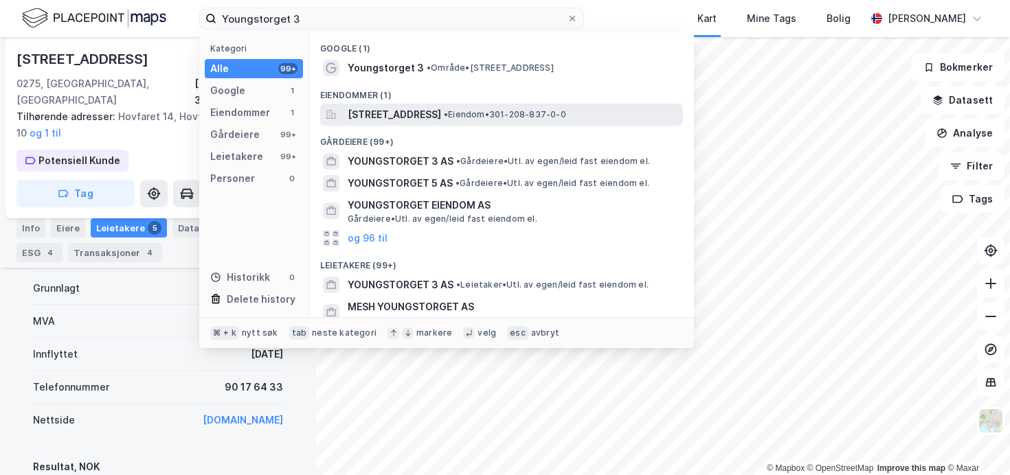
click at [418, 121] on span "[STREET_ADDRESS]" at bounding box center [394, 115] width 93 height 16
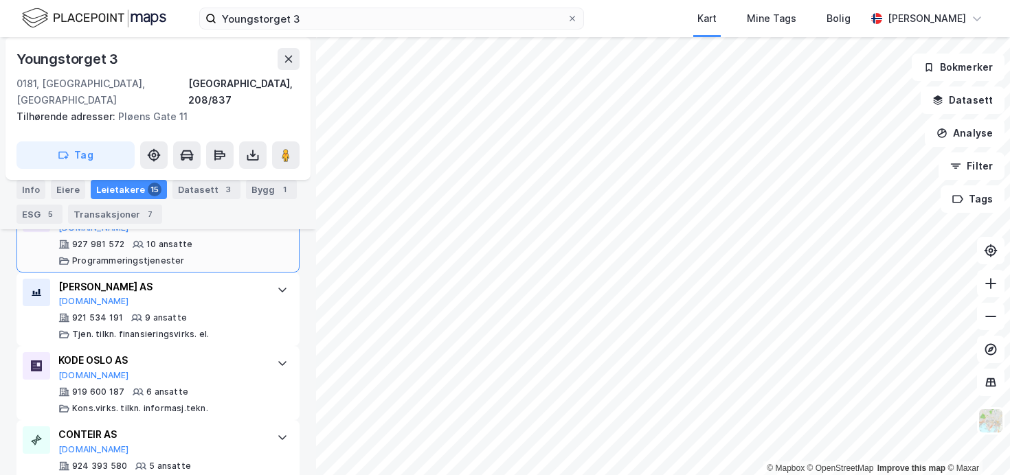
scroll to position [1358, 0]
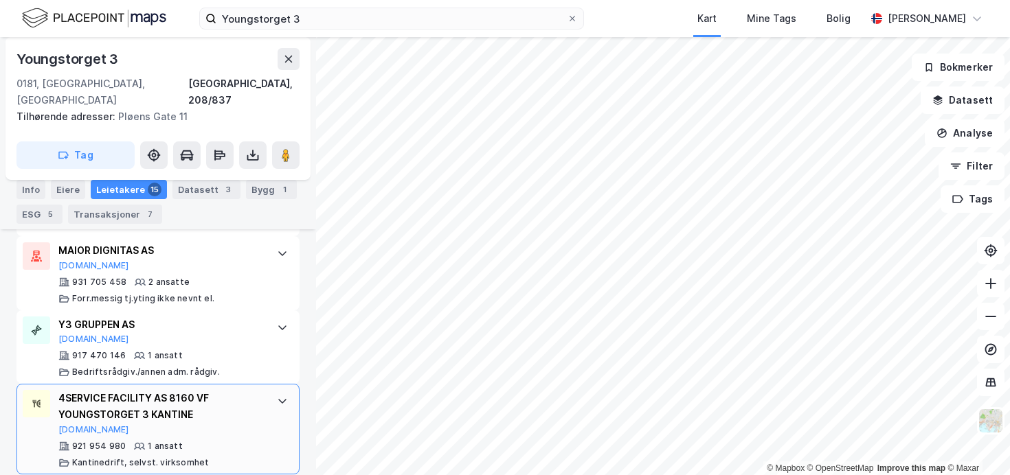
click at [169, 390] on div "4SERVICE FACILITY AS 8160 VF YOUNGSTORGET 3 KANTINE" at bounding box center [160, 406] width 205 height 33
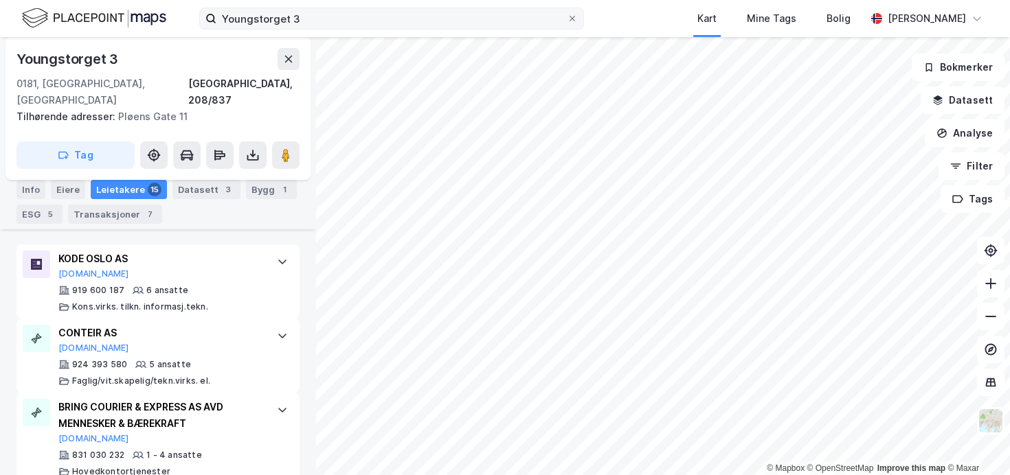
scroll to position [0, 0]
